Goal: Information Seeking & Learning: Learn about a topic

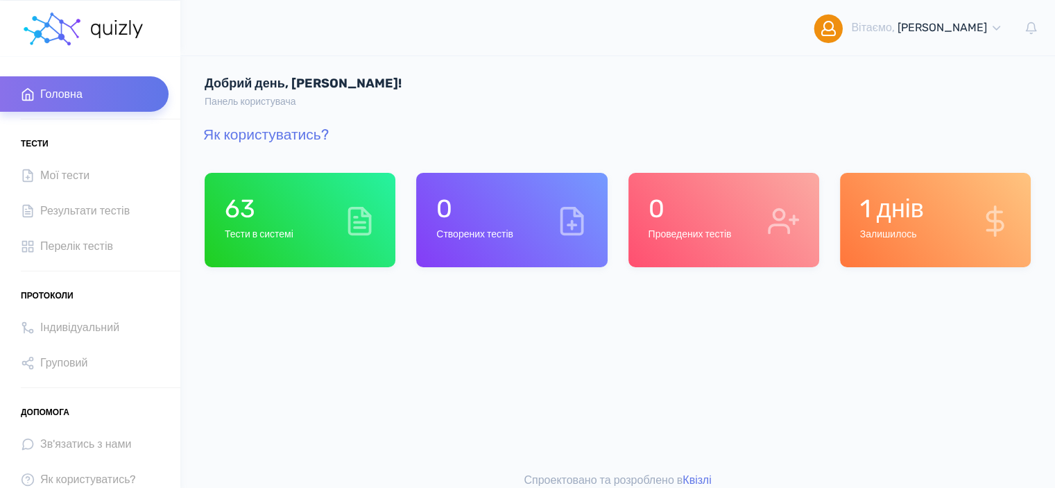
click at [266, 199] on h1 "63" at bounding box center [259, 209] width 69 height 30
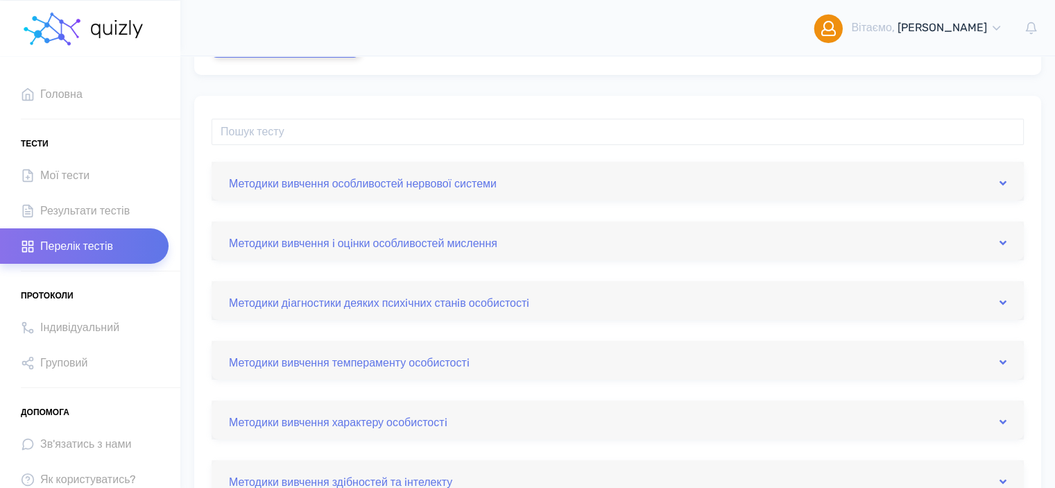
scroll to position [139, 0]
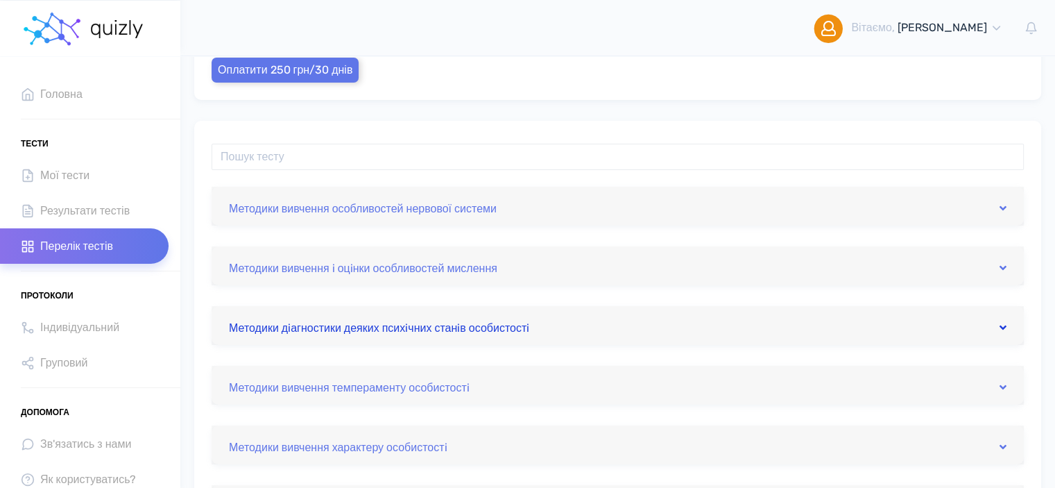
click at [499, 331] on link "Методики дiагностики деяких психiчних станiв особистостi" at bounding box center [618, 325] width 778 height 22
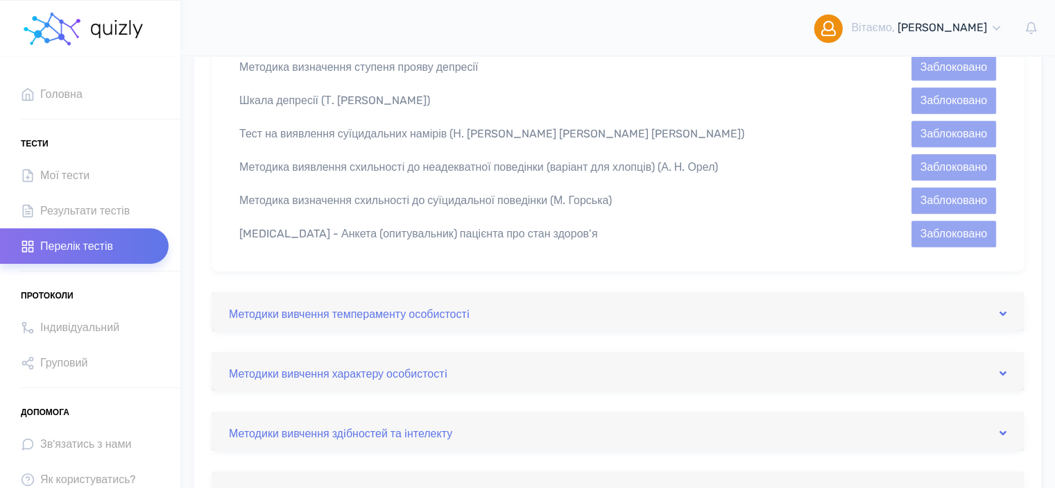
scroll to position [1054, 0]
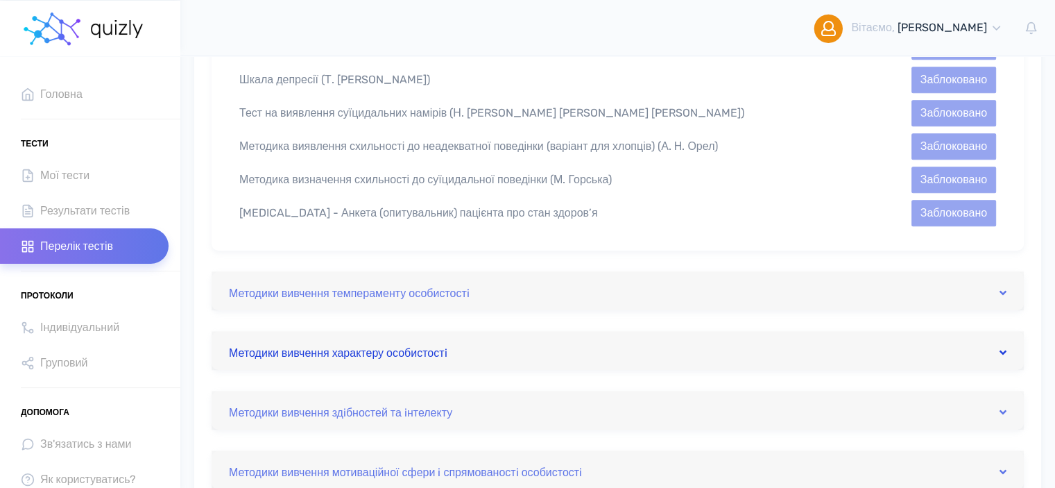
click at [429, 339] on link "Методики вивчення характеру особистостi" at bounding box center [618, 350] width 778 height 22
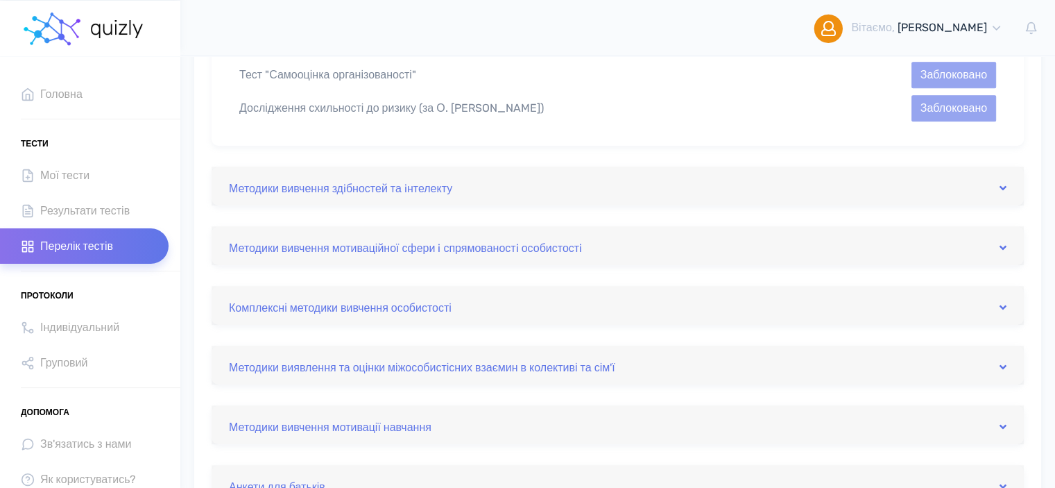
scroll to position [660, 0]
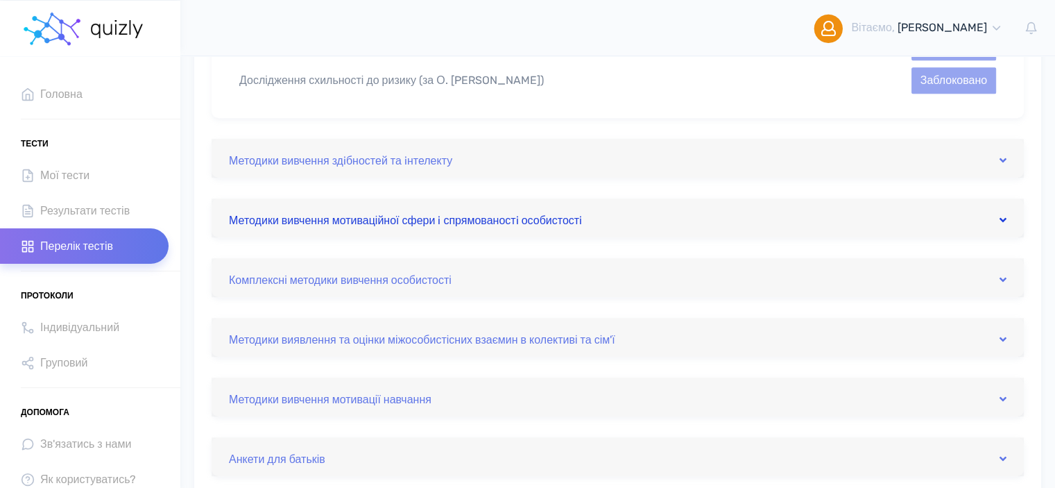
click at [418, 226] on link "Методики вивчення мотиваційної сфери i спрямованостi особистостi" at bounding box center [618, 218] width 778 height 22
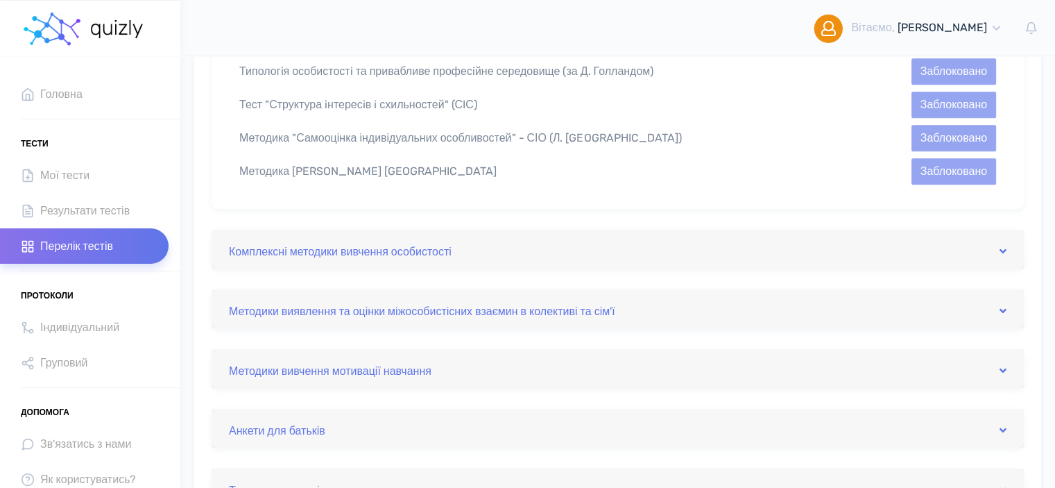
scroll to position [743, 0]
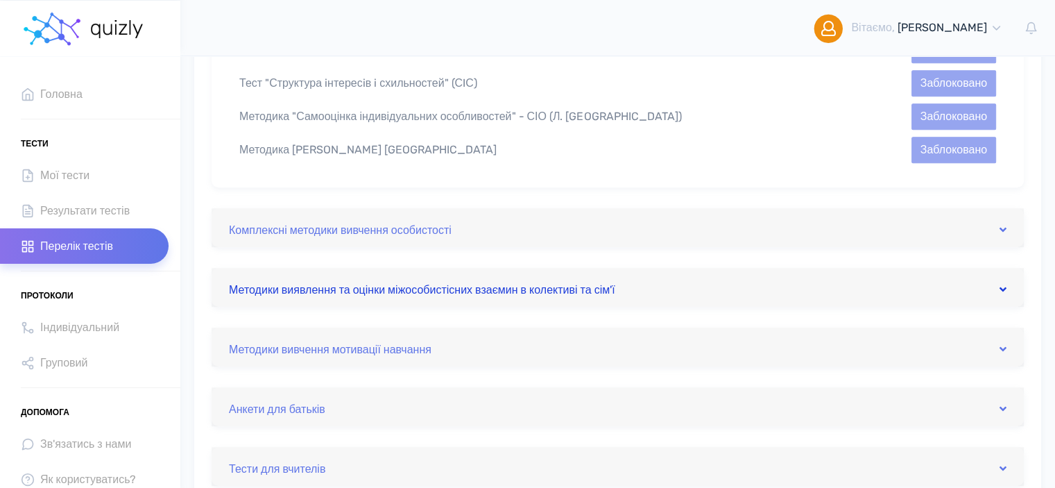
click at [495, 291] on link "Методики виявлення та оцінки міжособистісних взаємин в колективі та сім'ї" at bounding box center [618, 287] width 778 height 22
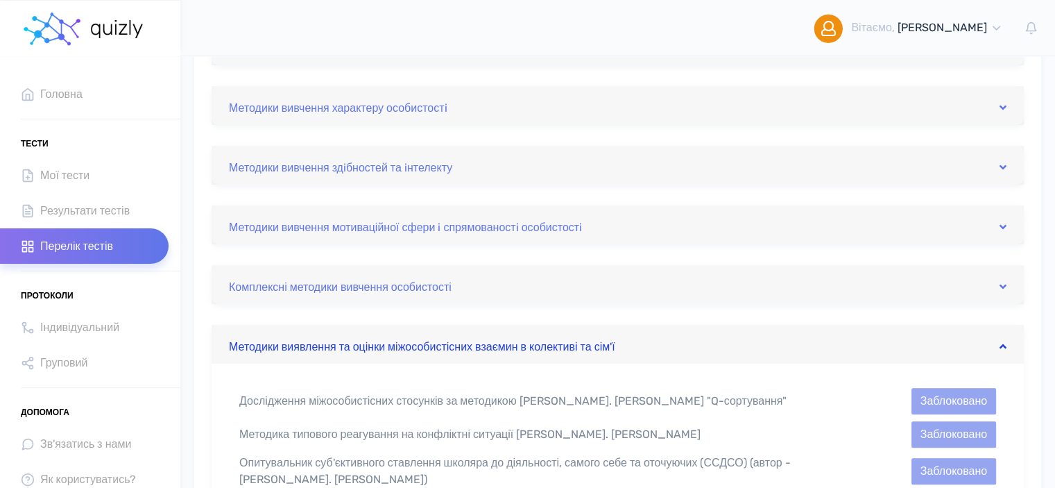
scroll to position [465, 0]
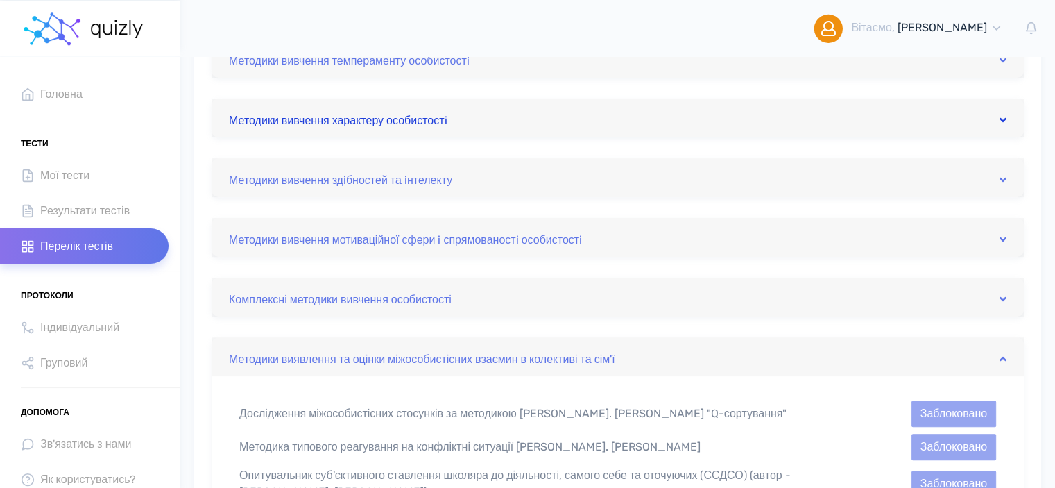
click at [427, 128] on link "Методики вивчення характеру особистостi" at bounding box center [618, 118] width 778 height 22
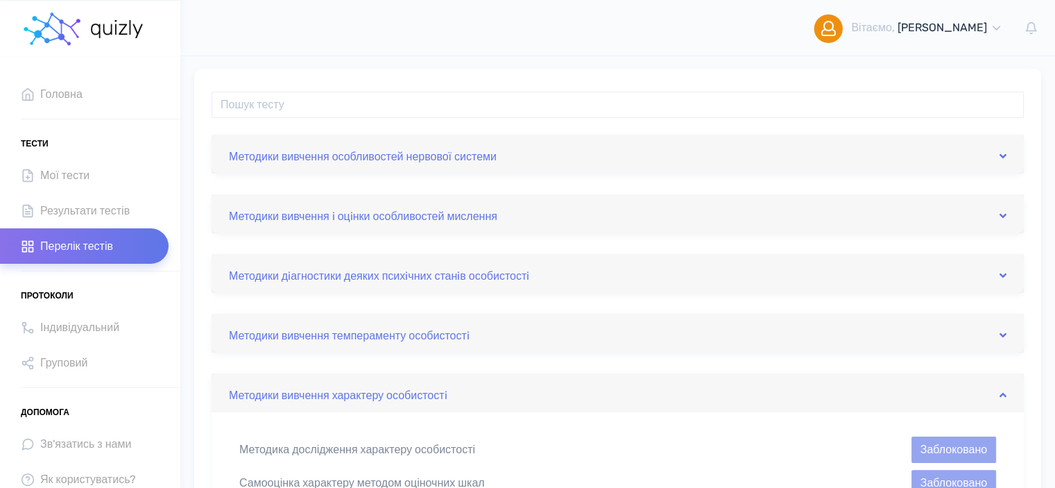
scroll to position [188, 0]
click at [400, 161] on link "Методики вивчення особливостей нервової системи" at bounding box center [618, 157] width 778 height 22
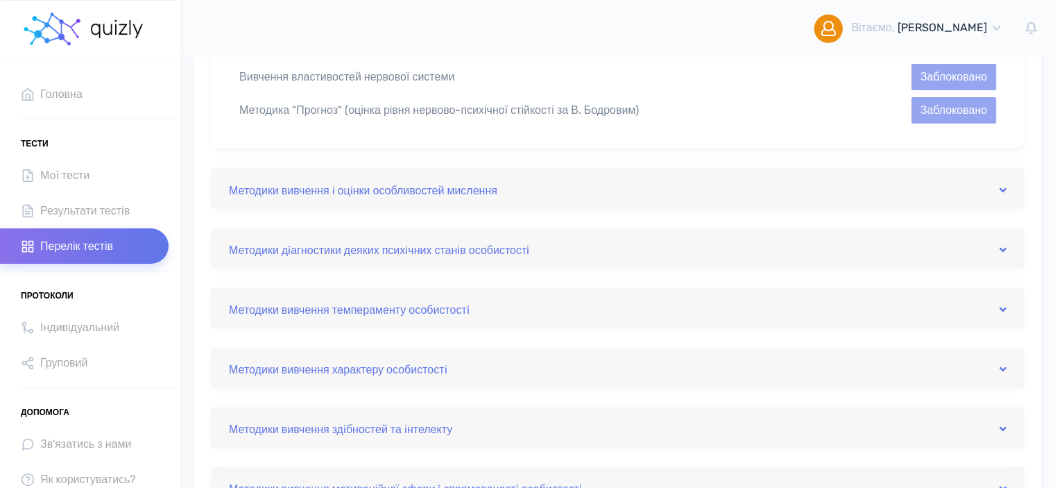
scroll to position [327, 0]
click at [384, 191] on link "Методики вивчення i оцiнки особливостей мислення" at bounding box center [618, 186] width 778 height 22
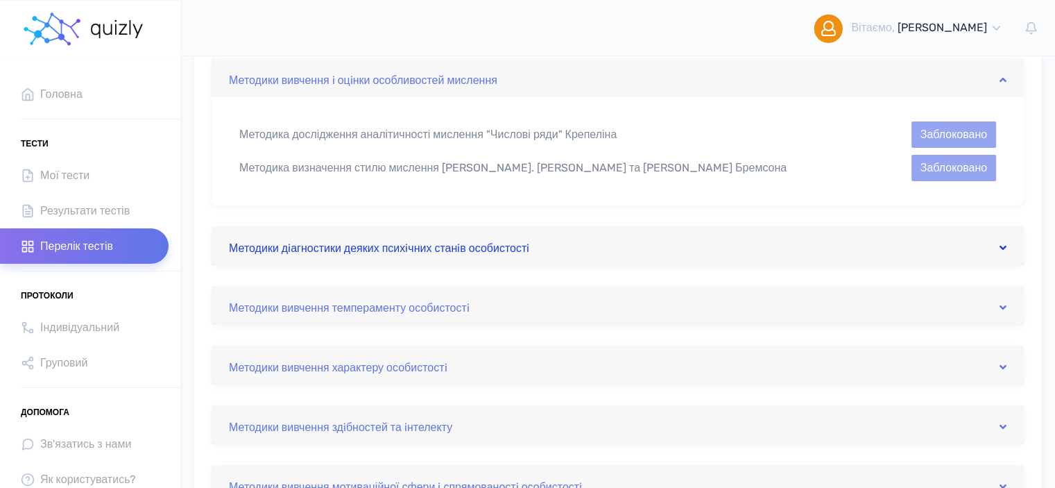
click at [430, 246] on link "Методики дiагностики деяких психiчних станiв особистостi" at bounding box center [618, 245] width 778 height 22
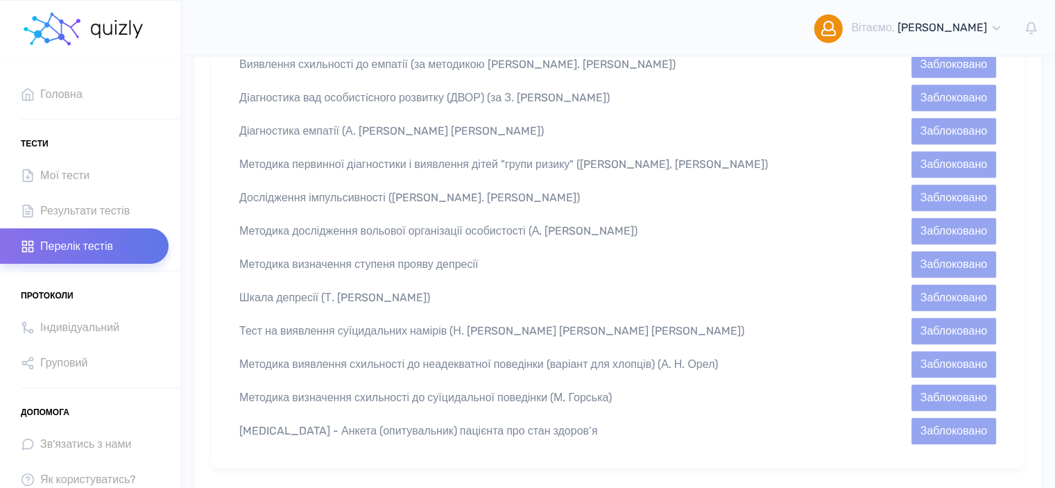
scroll to position [854, 0]
